Goal: Task Accomplishment & Management: Complete application form

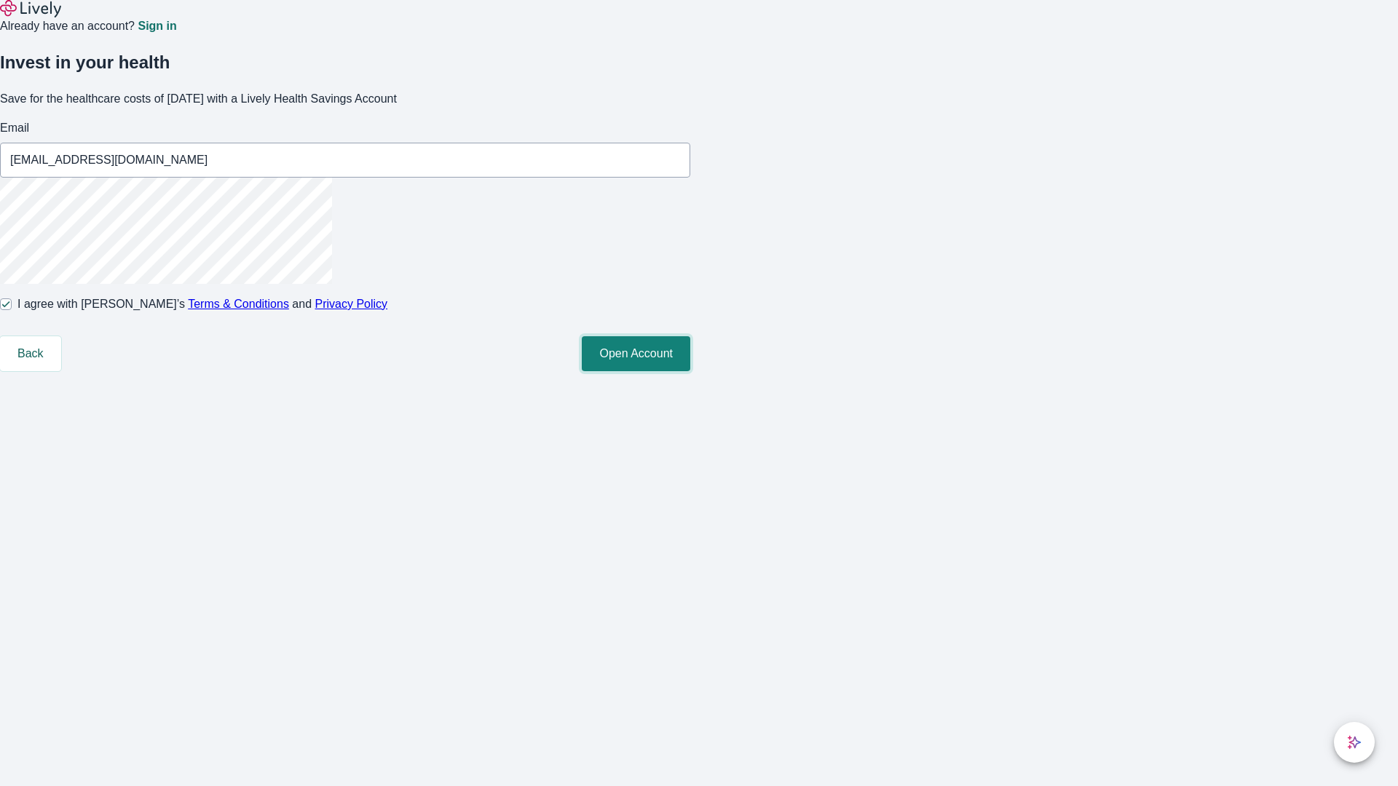
click at [690, 371] on button "Open Account" at bounding box center [636, 353] width 108 height 35
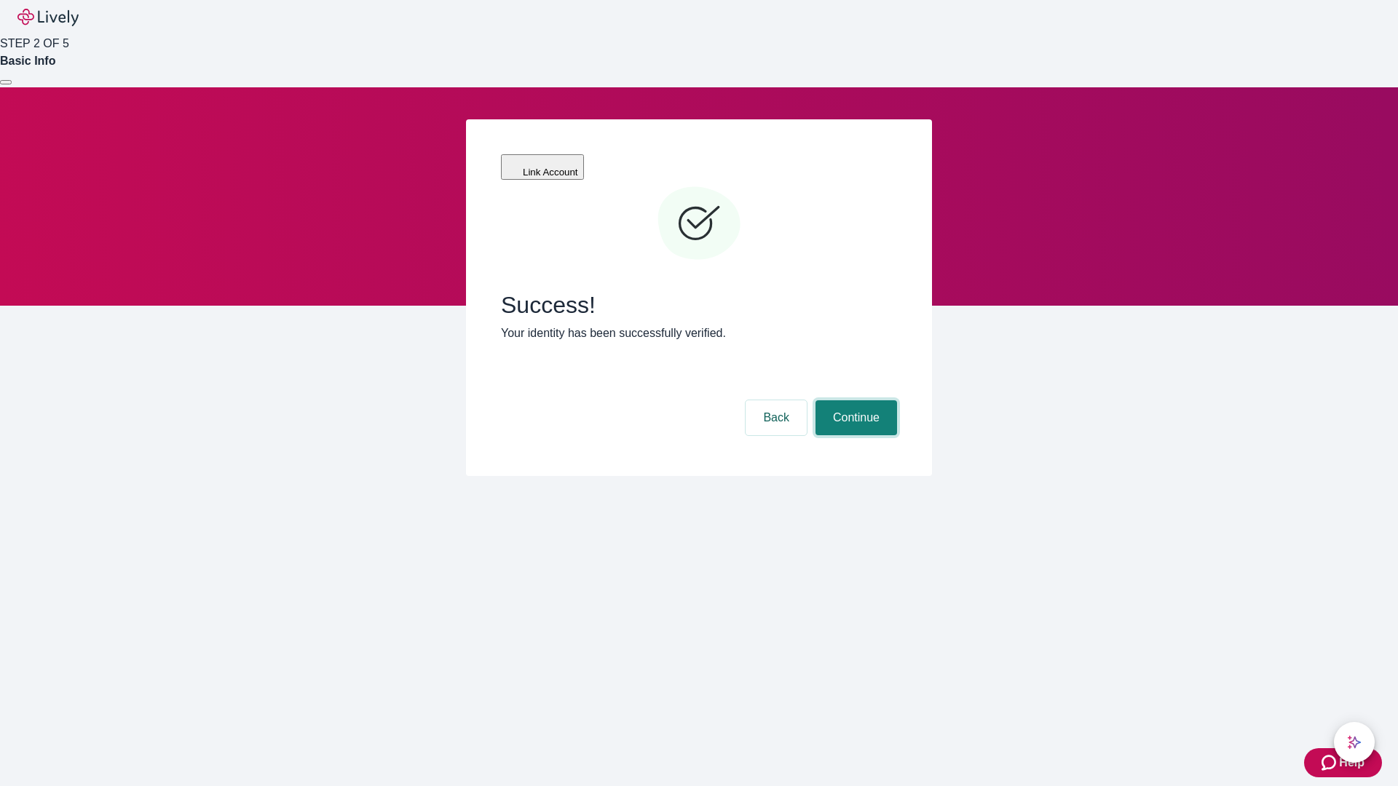
click at [854, 400] on button "Continue" at bounding box center [856, 417] width 82 height 35
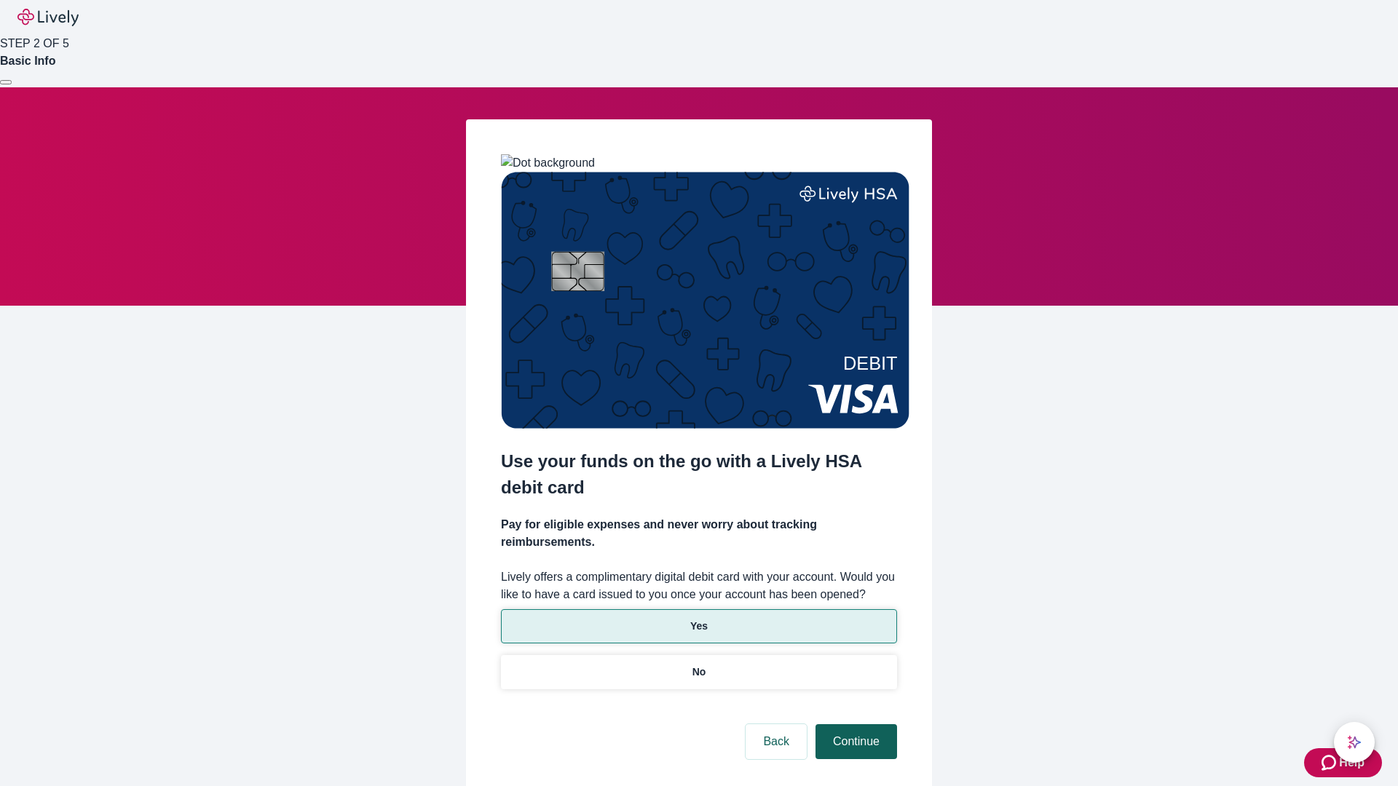
click at [698, 619] on p "Yes" at bounding box center [698, 626] width 17 height 15
click at [854, 724] on button "Continue" at bounding box center [856, 741] width 82 height 35
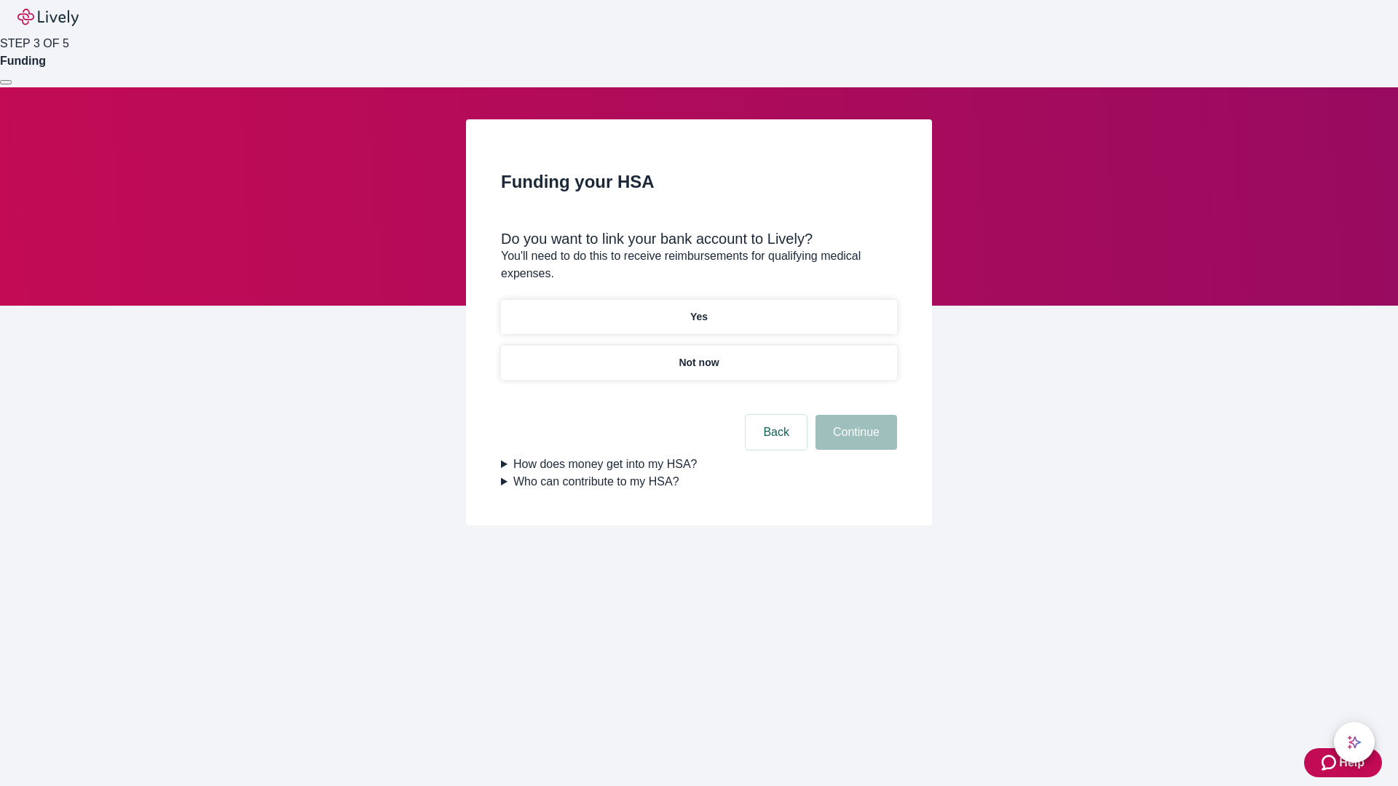
click at [698, 309] on p "Yes" at bounding box center [698, 316] width 17 height 15
click at [854, 415] on button "Continue" at bounding box center [856, 432] width 82 height 35
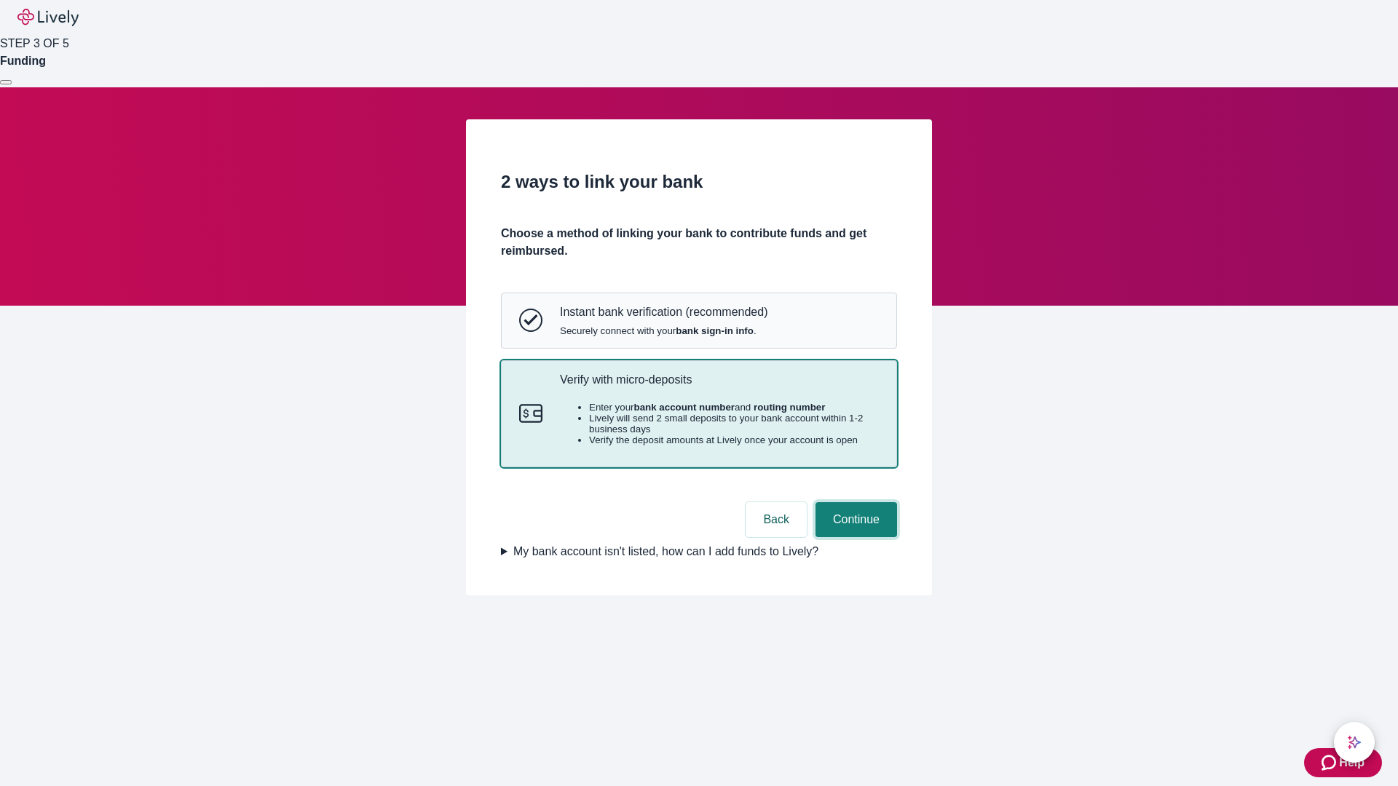
click at [854, 537] on button "Continue" at bounding box center [856, 519] width 82 height 35
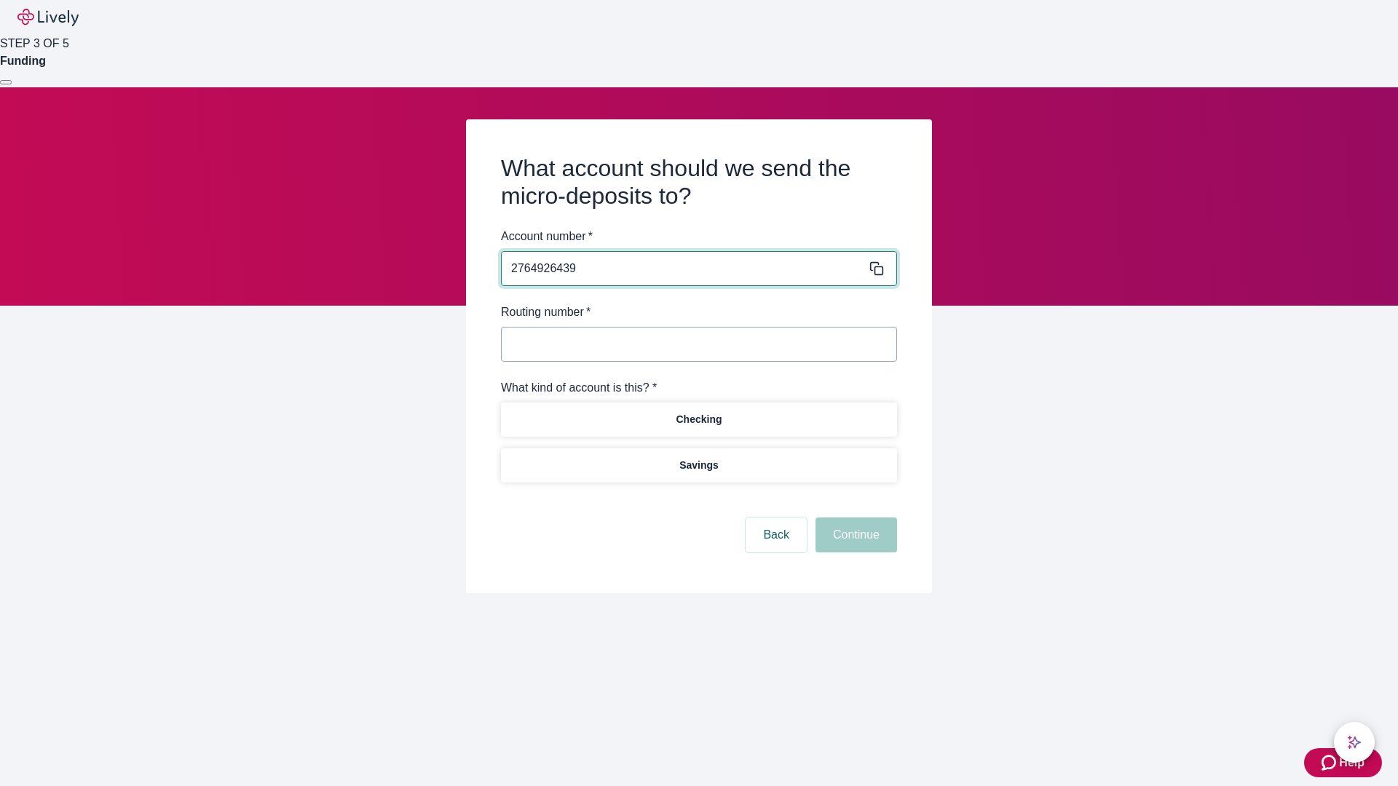
type input "2764926439"
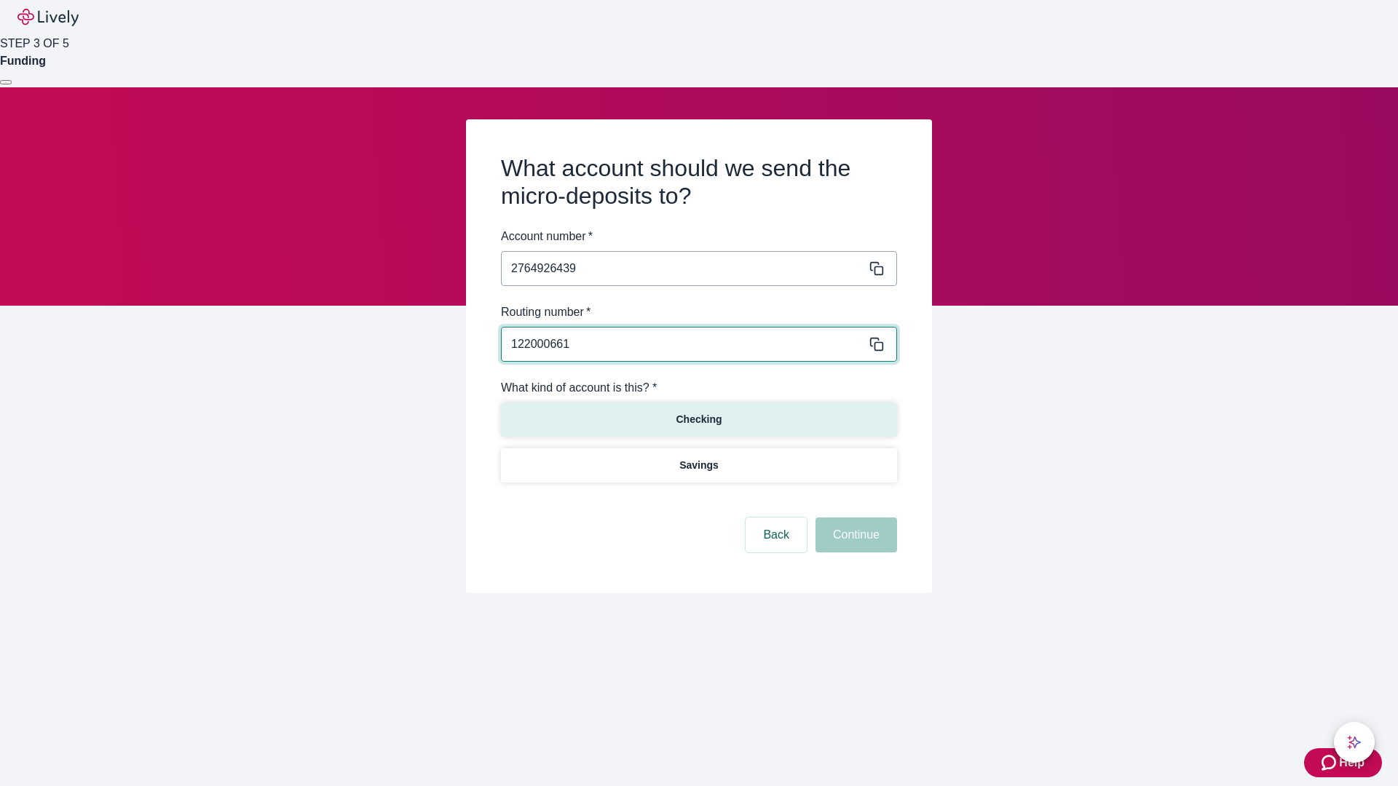
type input "122000661"
click at [698, 419] on p "Checking" at bounding box center [699, 419] width 46 height 15
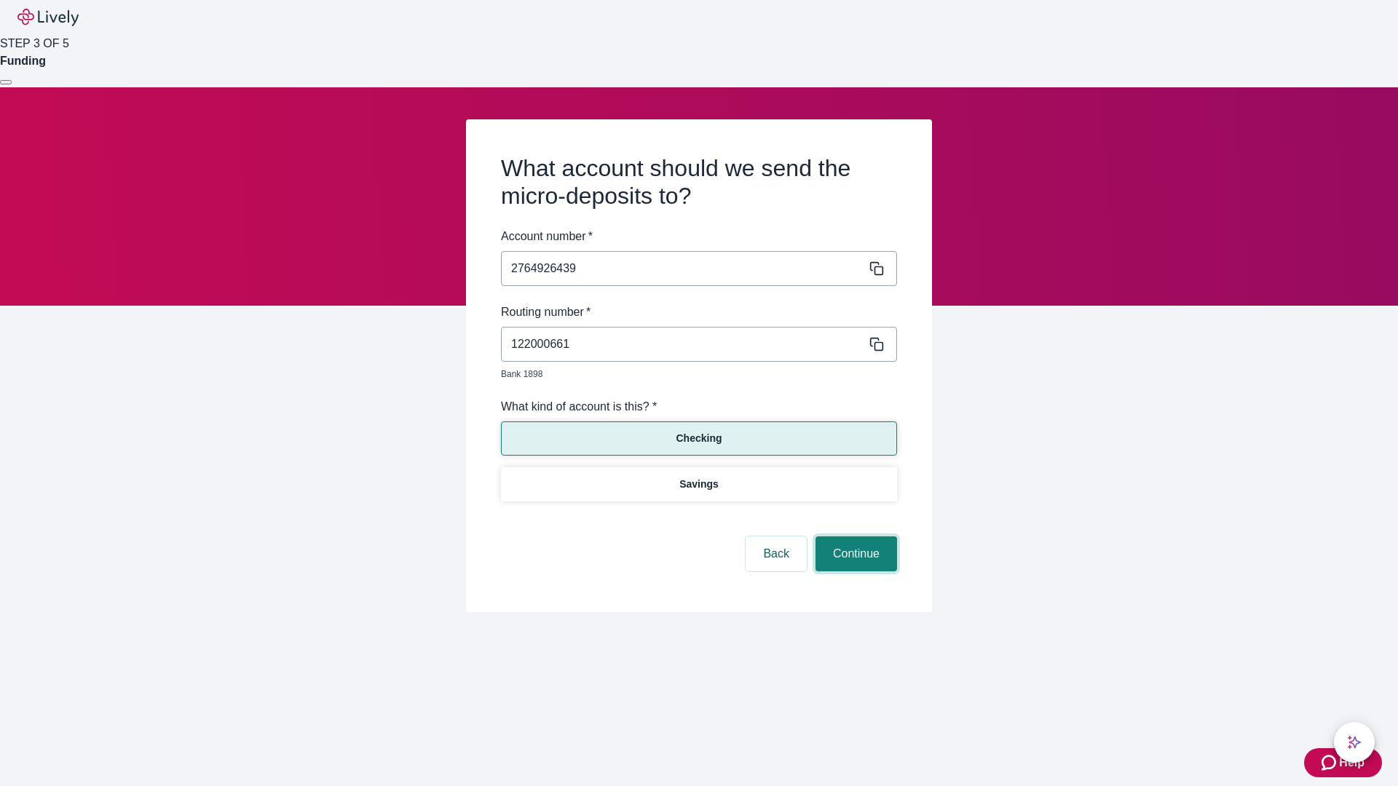
click at [854, 537] on button "Continue" at bounding box center [856, 554] width 82 height 35
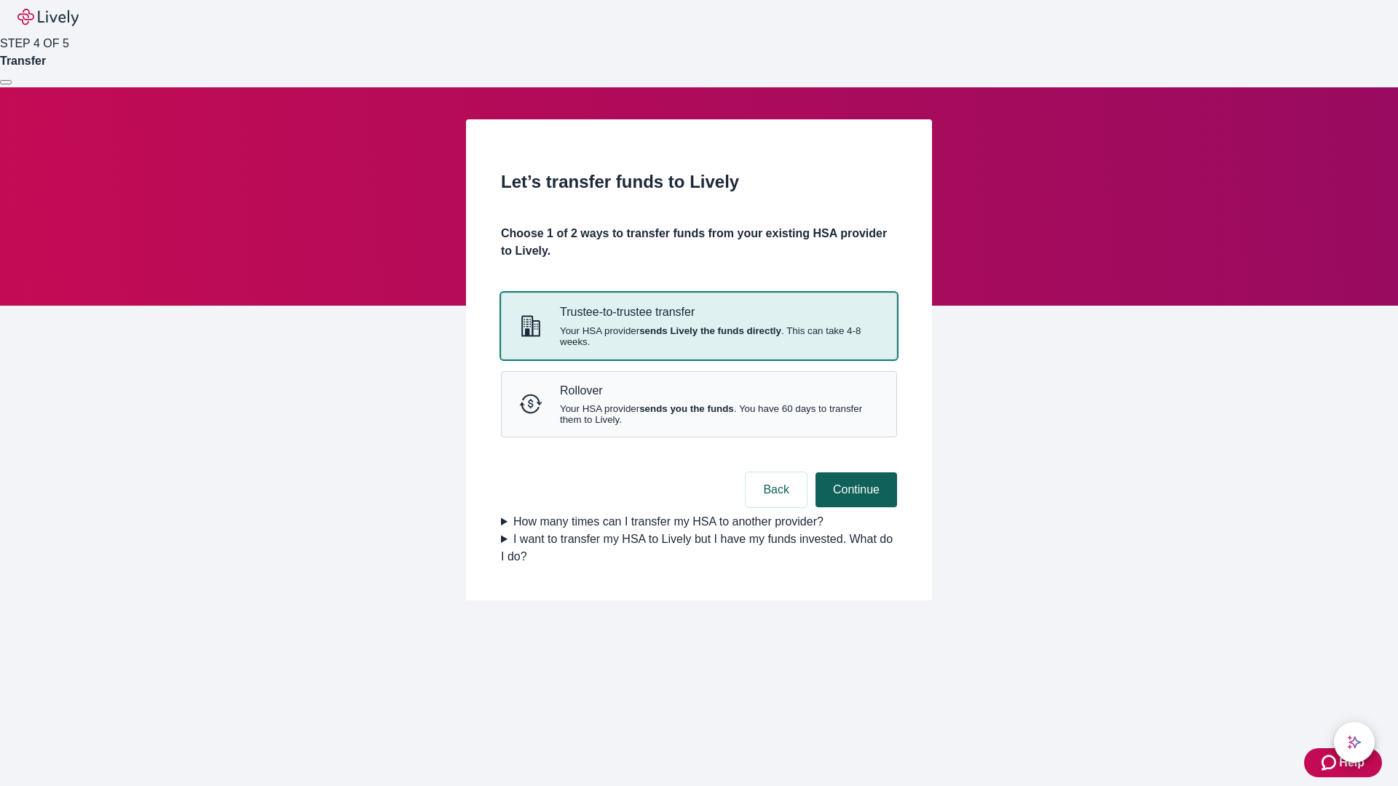
click at [698, 414] on strong "sends you the funds" at bounding box center [686, 408] width 95 height 11
click at [854, 507] on button "Continue" at bounding box center [856, 490] width 82 height 35
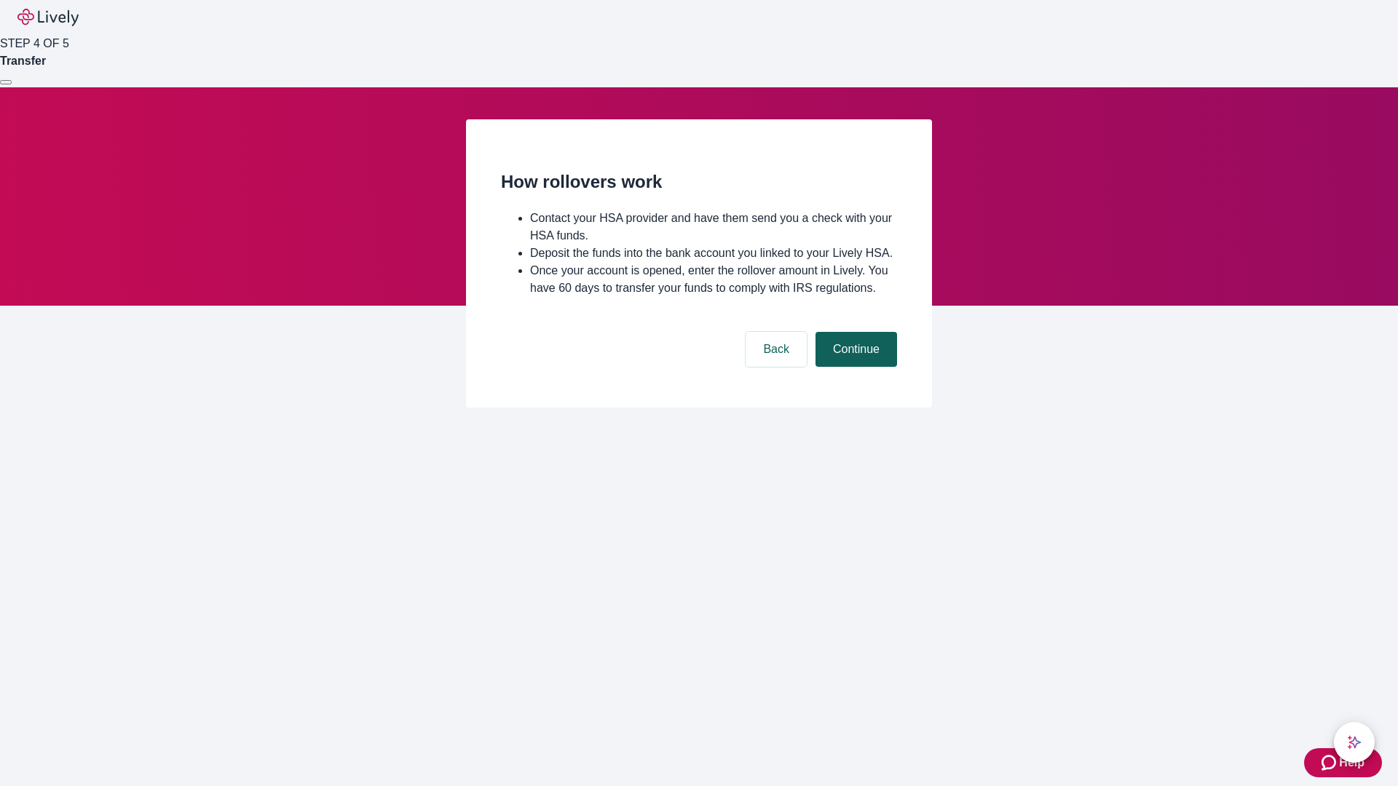
click at [854, 367] on button "Continue" at bounding box center [856, 349] width 82 height 35
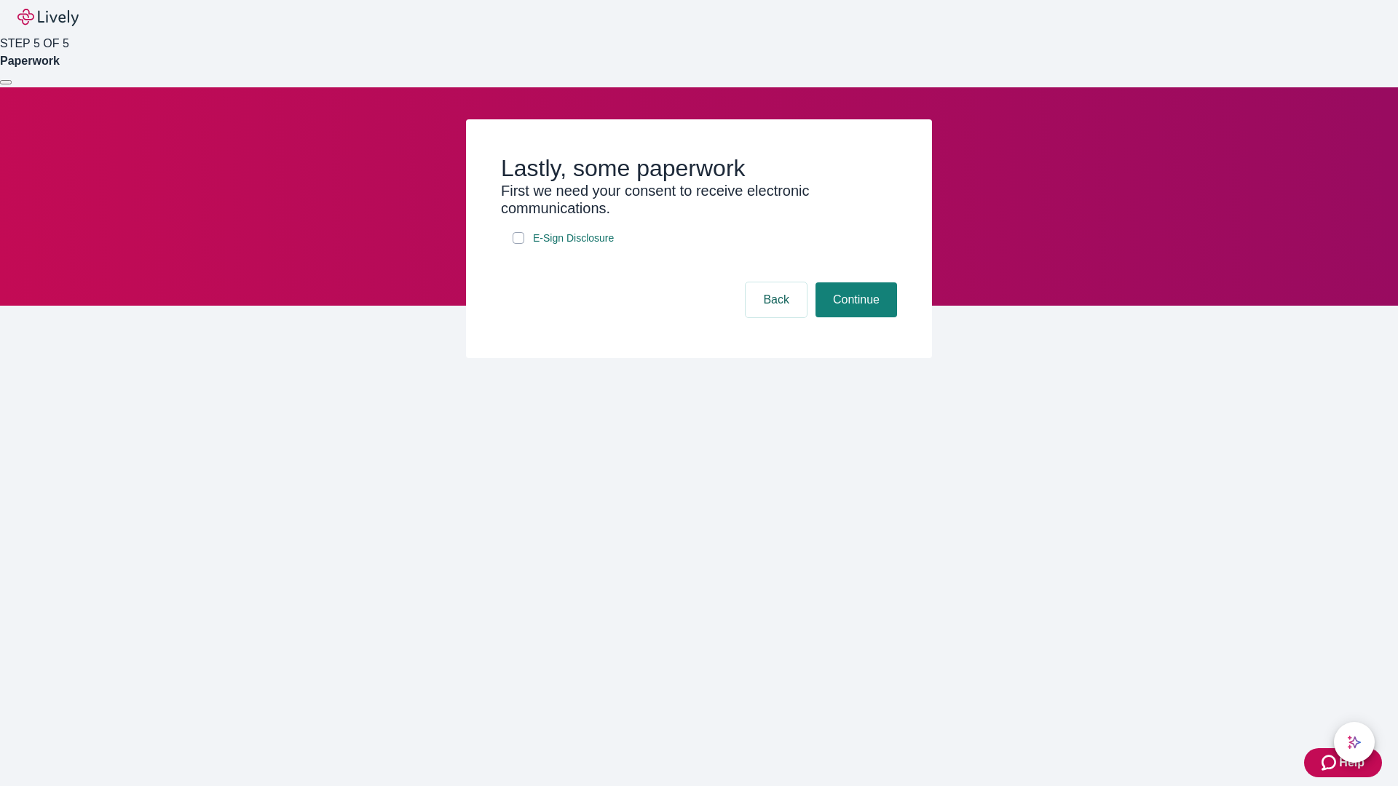
click at [518, 244] on input "E-Sign Disclosure" at bounding box center [519, 238] width 12 height 12
checkbox input "true"
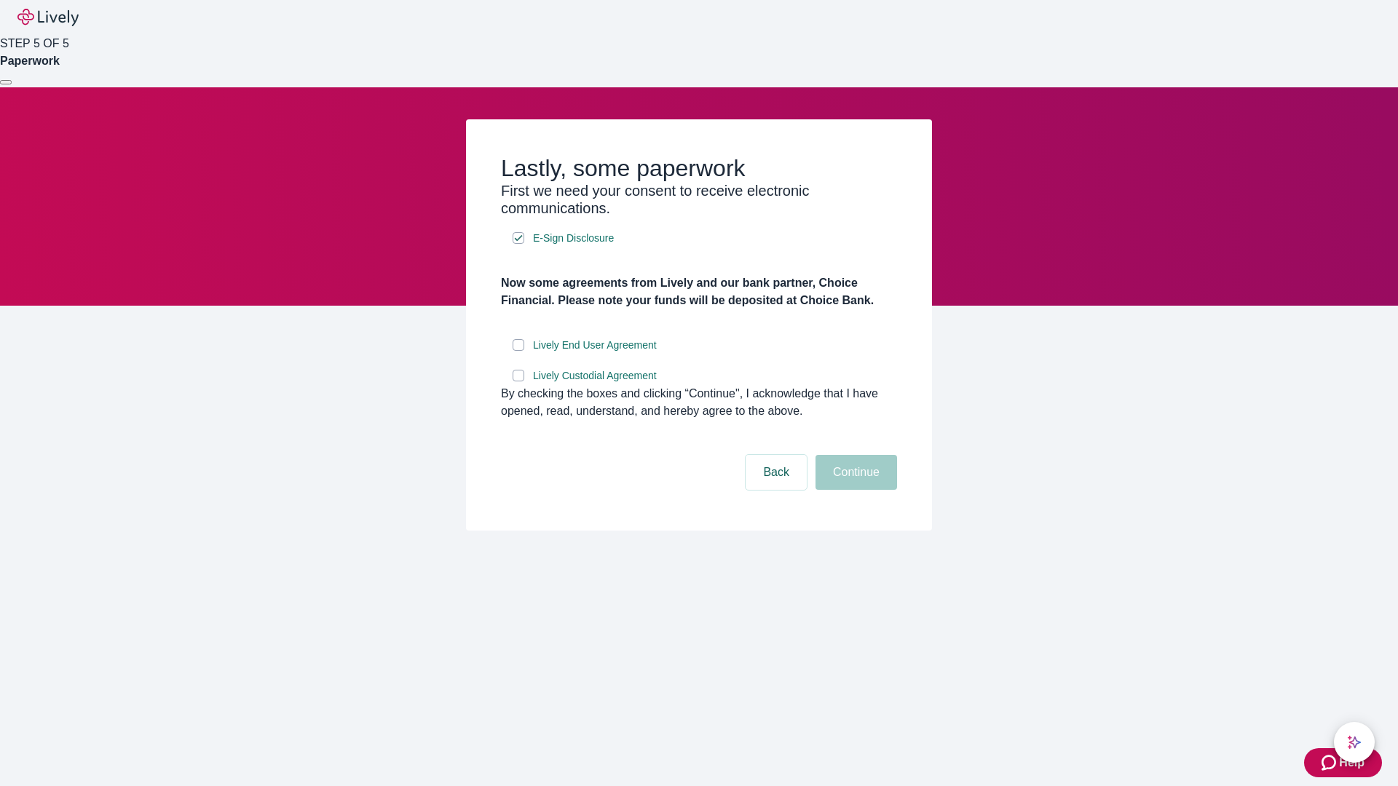
click at [518, 351] on input "Lively End User Agreement" at bounding box center [519, 345] width 12 height 12
checkbox input "true"
click at [518, 382] on input "Lively Custodial Agreement" at bounding box center [519, 376] width 12 height 12
checkbox input "true"
click at [854, 490] on button "Continue" at bounding box center [856, 472] width 82 height 35
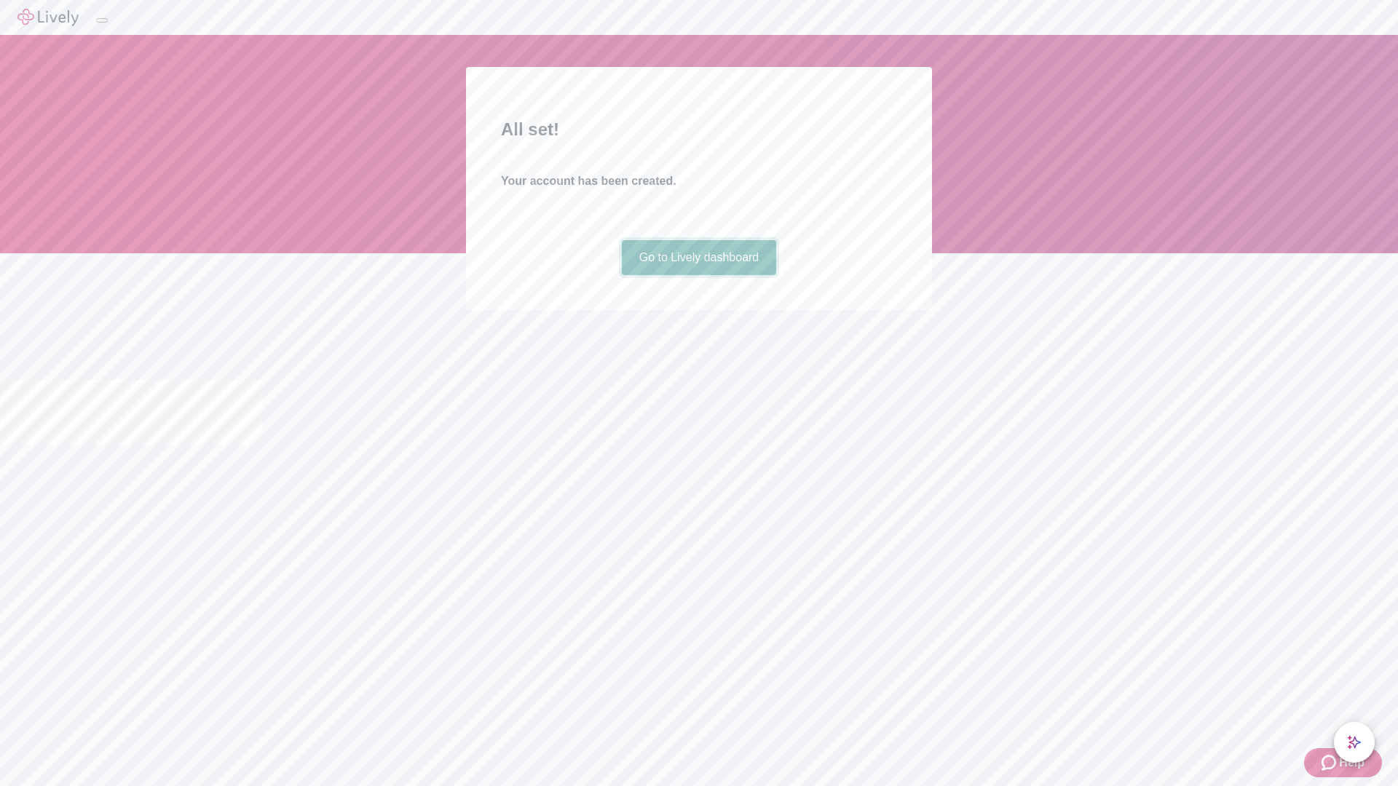
click at [698, 275] on link "Go to Lively dashboard" at bounding box center [699, 257] width 155 height 35
